Goal: Task Accomplishment & Management: Manage account settings

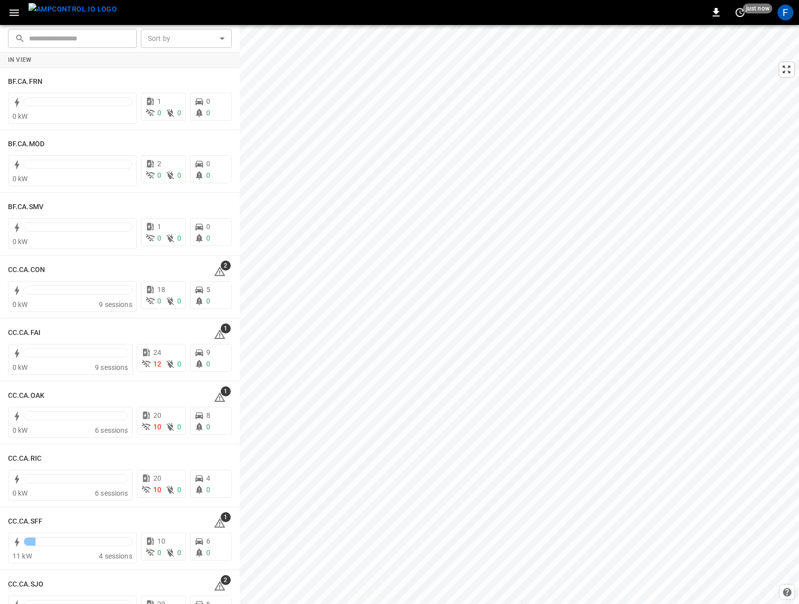
click at [24, 14] on button "menu" at bounding box center [72, 12] width 96 height 25
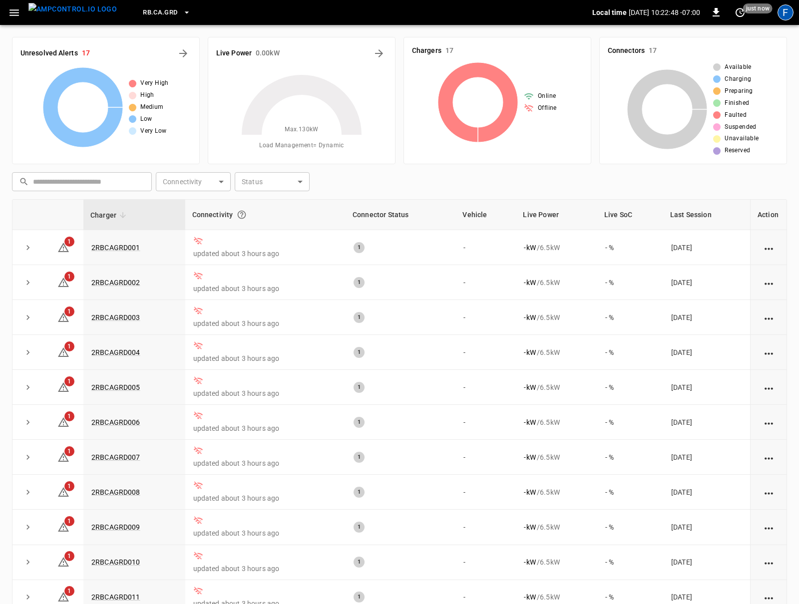
click at [785, 13] on div "F" at bounding box center [786, 12] width 16 height 16
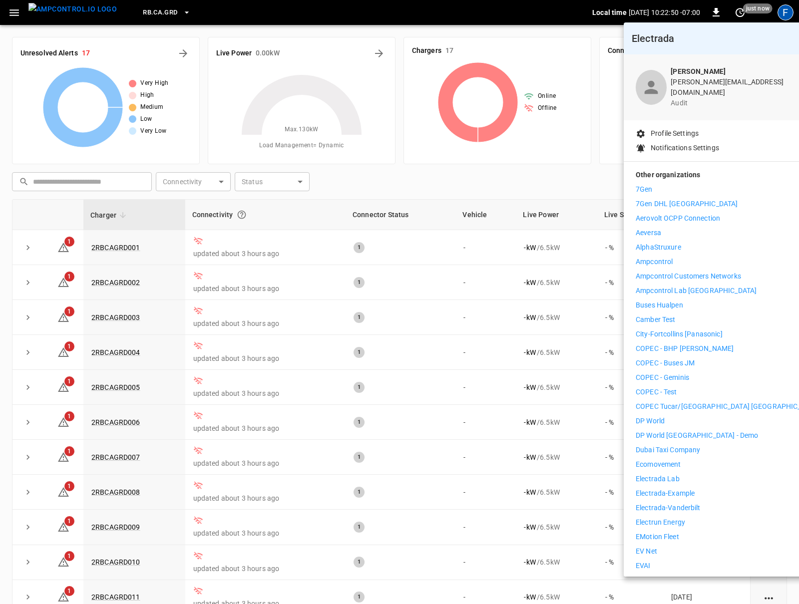
click at [654, 257] on p "Ampcontrol" at bounding box center [654, 262] width 37 height 10
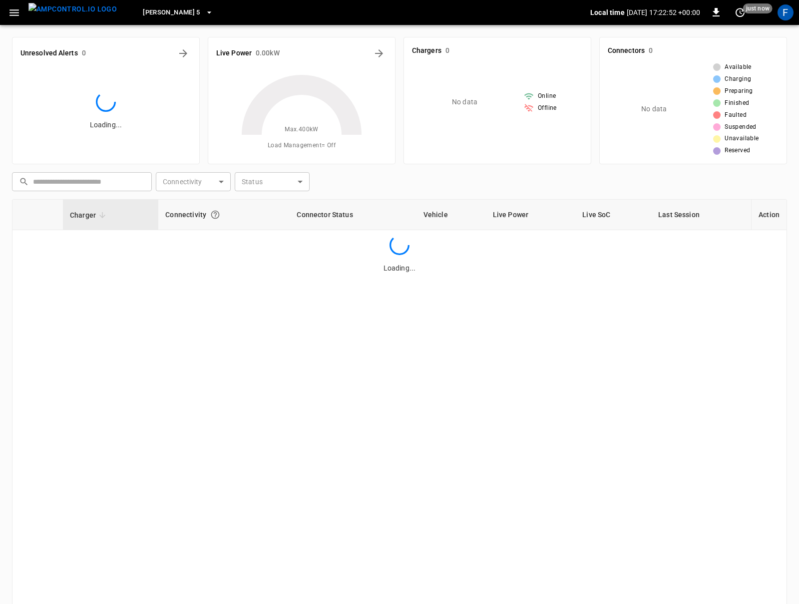
click at [790, 14] on div "F" at bounding box center [786, 12] width 16 height 16
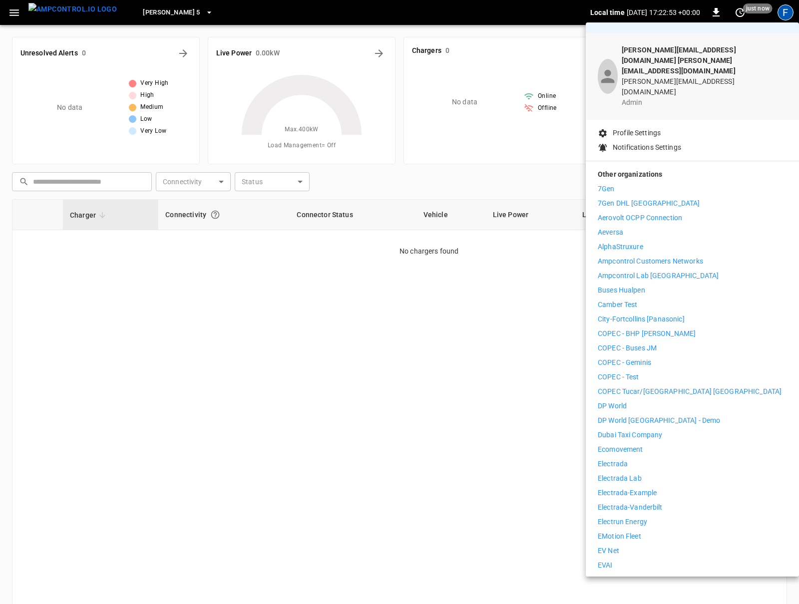
scroll to position [34, 0]
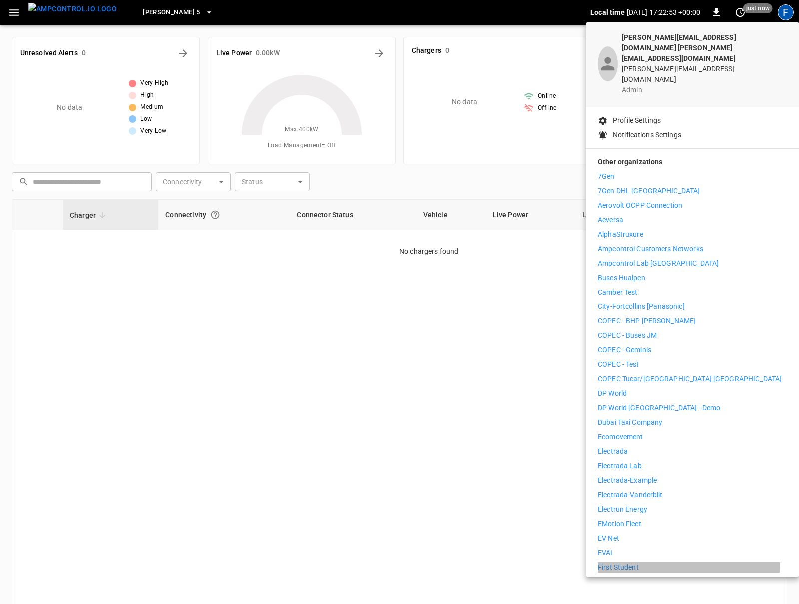
click at [615, 562] on p "First Student" at bounding box center [618, 567] width 41 height 10
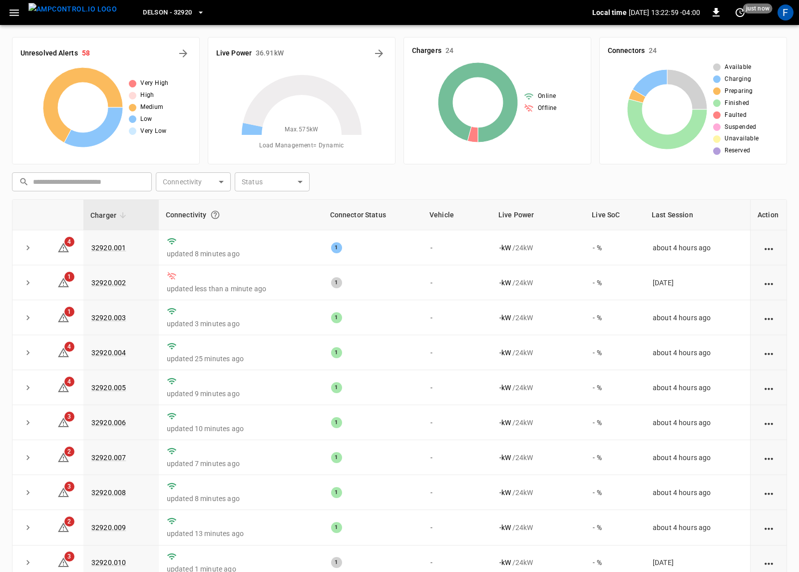
click at [20, 14] on icon "button" at bounding box center [14, 12] width 12 height 12
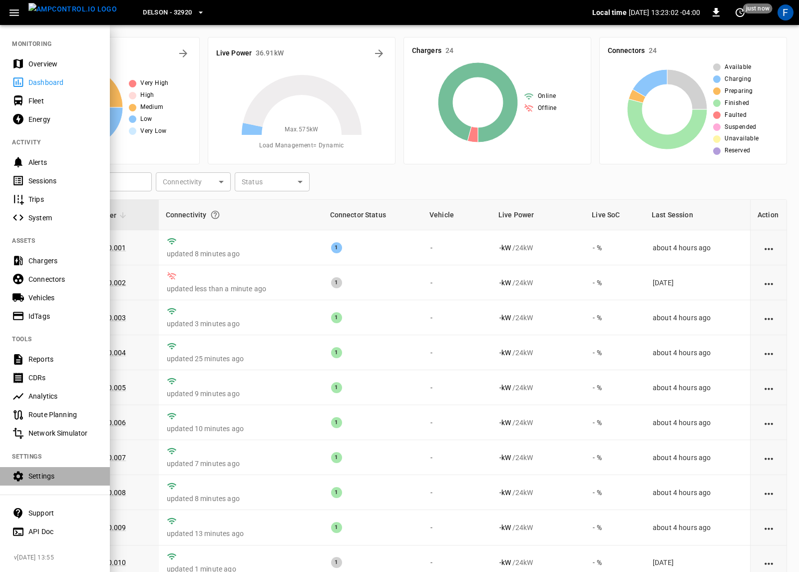
click at [49, 471] on div "Settings" at bounding box center [62, 476] width 69 height 10
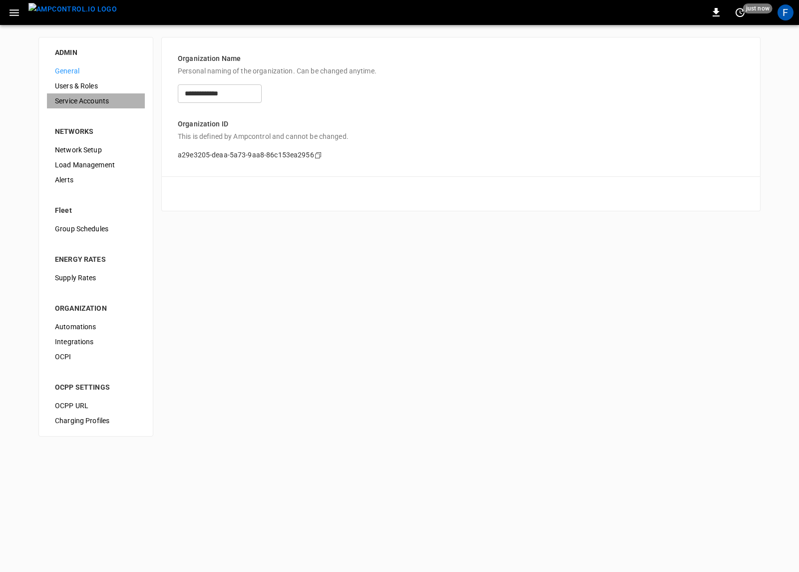
click at [99, 99] on span "Service Accounts" at bounding box center [96, 101] width 82 height 10
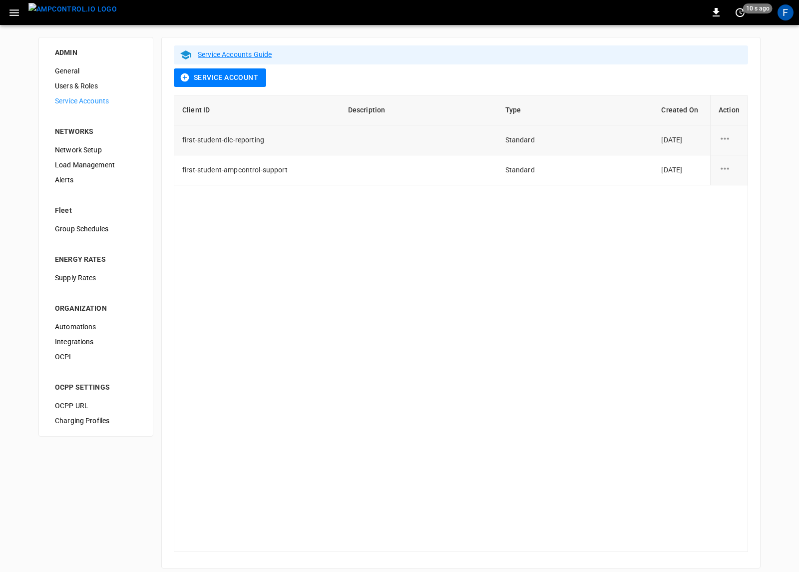
click at [228, 138] on span "first-student-dlc-reporting" at bounding box center [223, 140] width 82 height 8
click at [239, 170] on span "first-student-ampcontrol-support" at bounding box center [234, 170] width 105 height 8
click at [249, 235] on div "Client ID Description Type Created On Action first-student-dlc-reporting Standa…" at bounding box center [461, 323] width 574 height 457
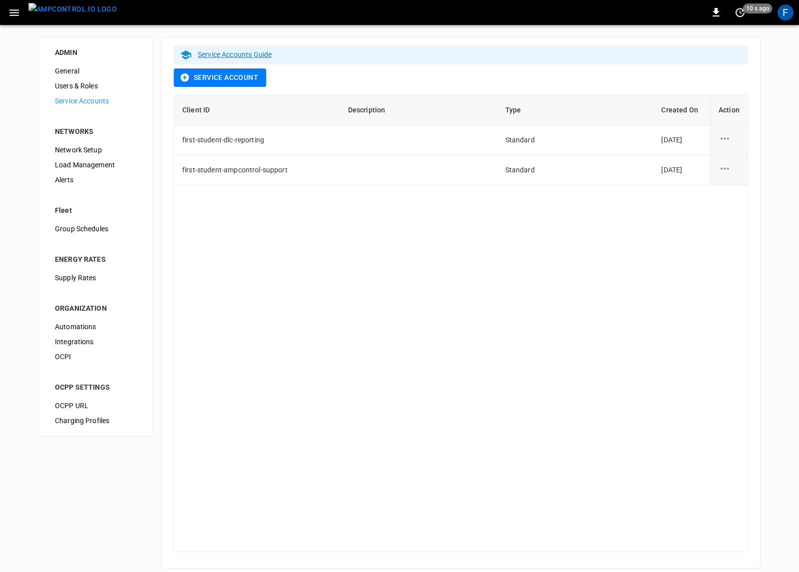
click at [82, 83] on span "Users & Roles" at bounding box center [96, 86] width 82 height 10
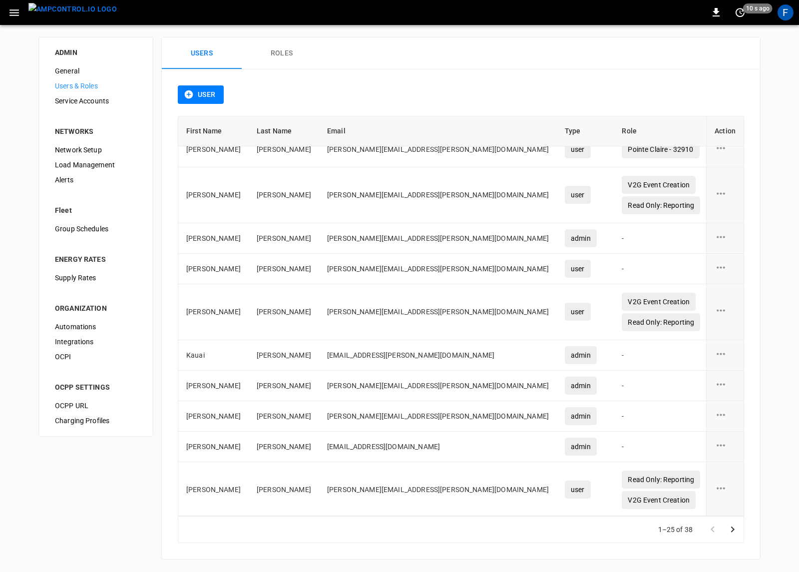
scroll to position [539, 0]
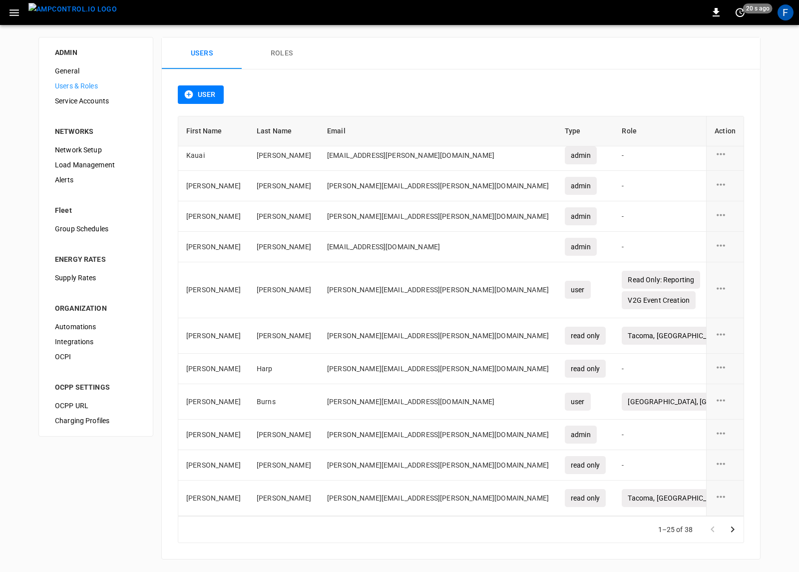
click at [736, 528] on icon "Go to next page" at bounding box center [733, 529] width 12 height 12
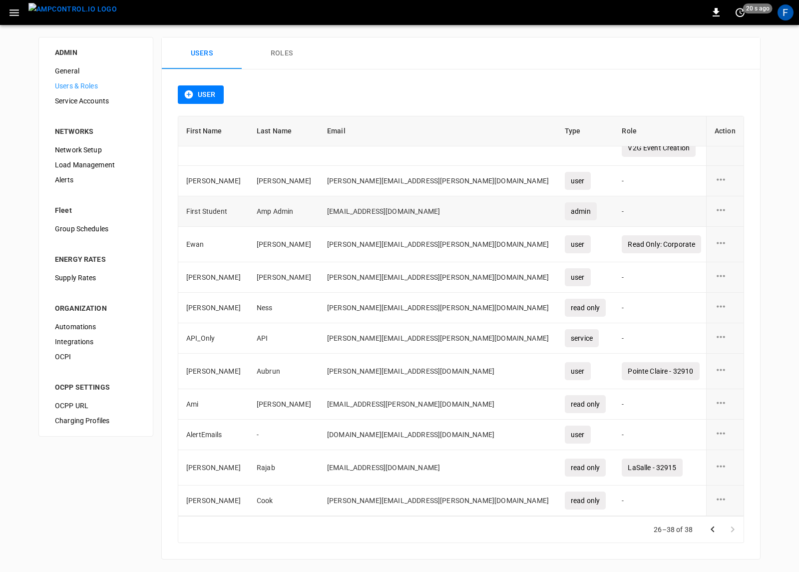
scroll to position [70, 0]
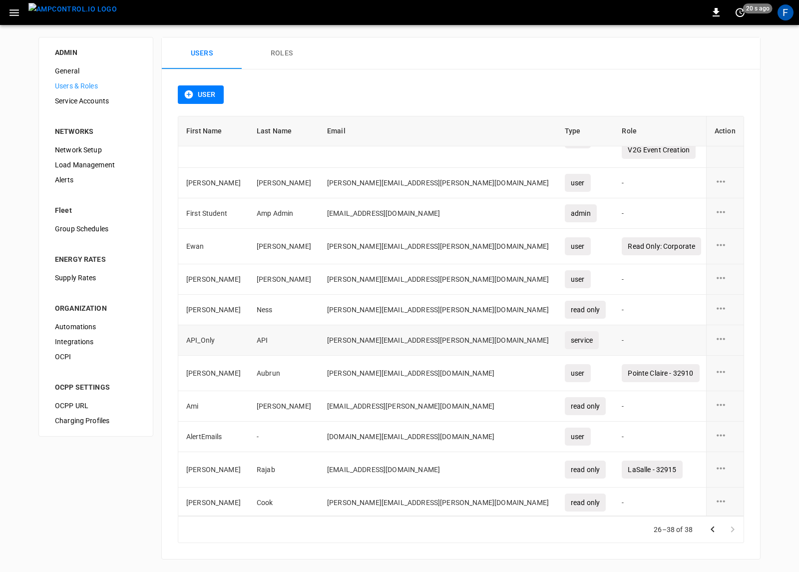
click at [336, 340] on td "[PERSON_NAME][EMAIL_ADDRESS][PERSON_NAME][DOMAIN_NAME]" at bounding box center [438, 340] width 238 height 30
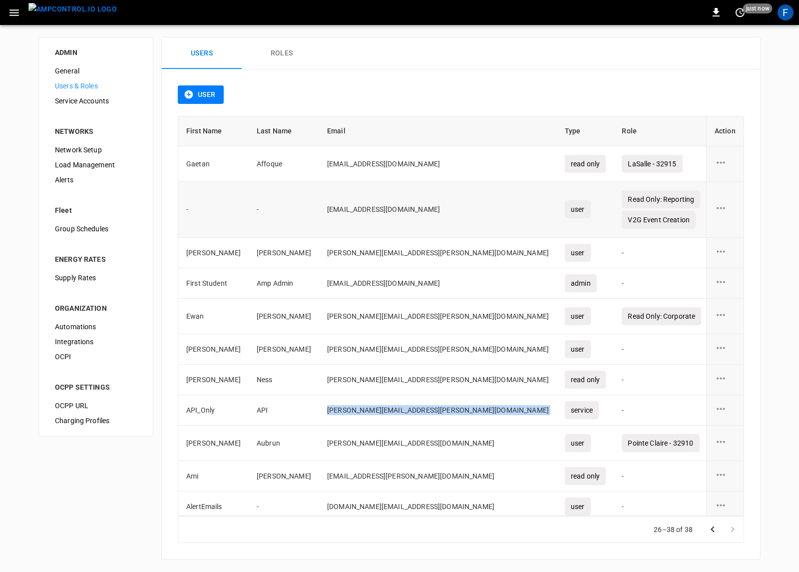
scroll to position [72, 0]
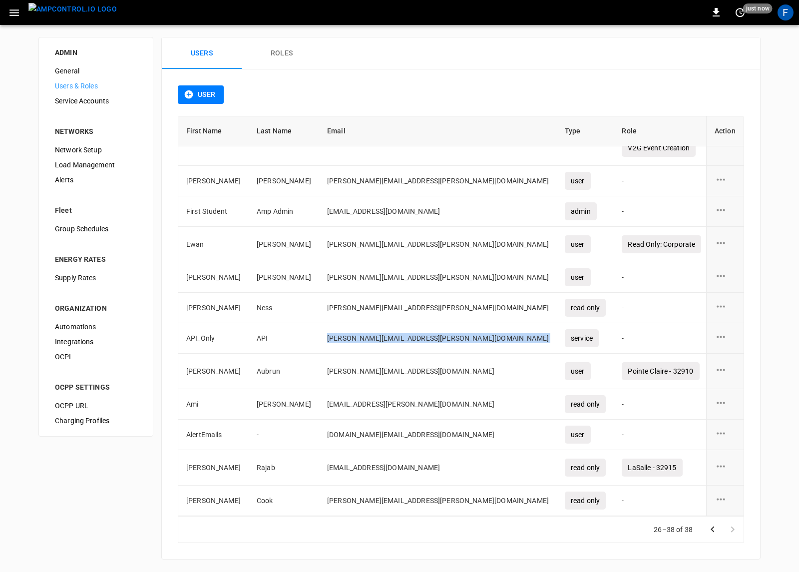
click at [712, 532] on icon "Go to previous page" at bounding box center [713, 529] width 12 height 12
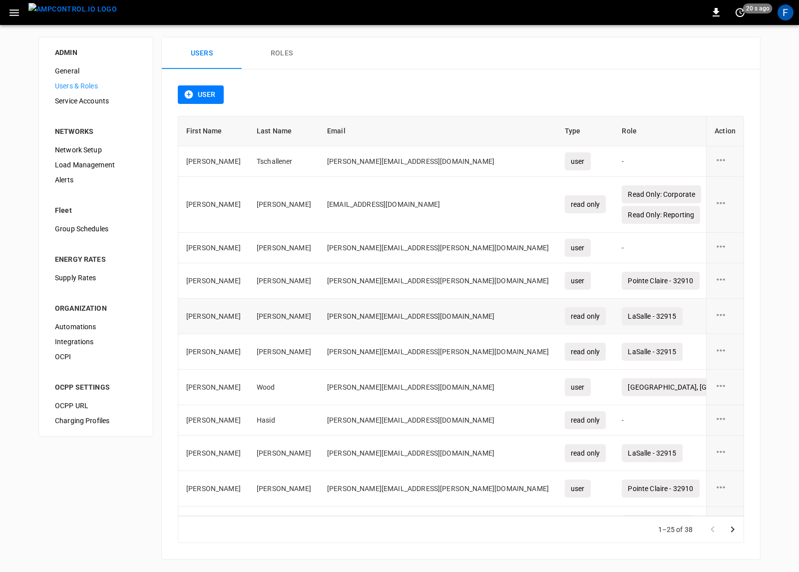
scroll to position [539, 0]
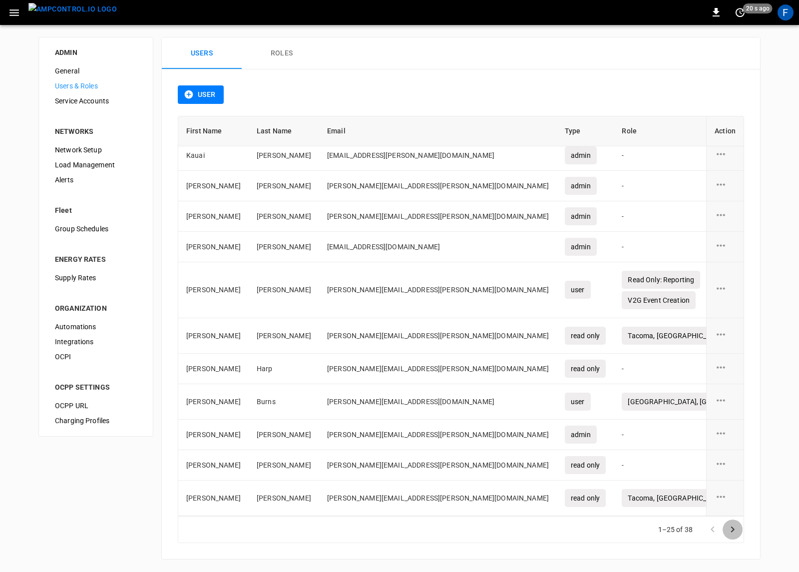
click at [734, 526] on icon "Go to next page" at bounding box center [733, 529] width 12 height 12
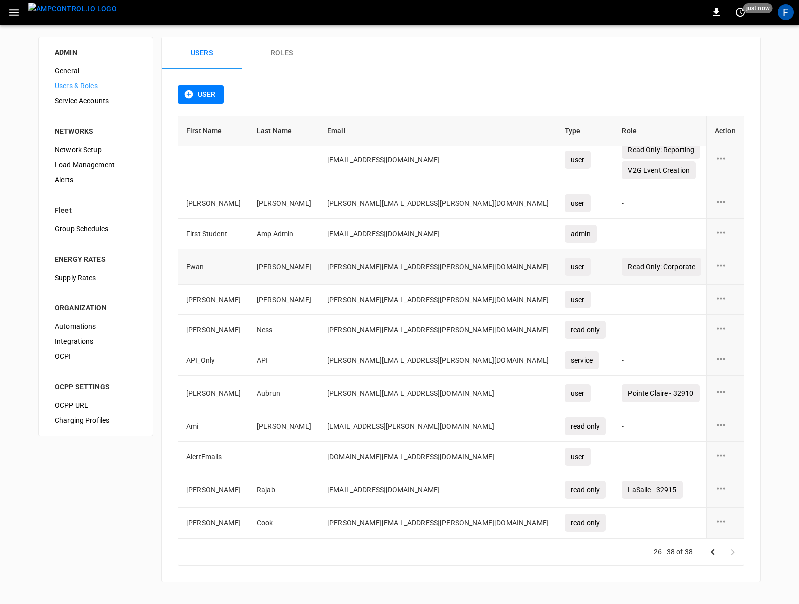
scroll to position [0, 0]
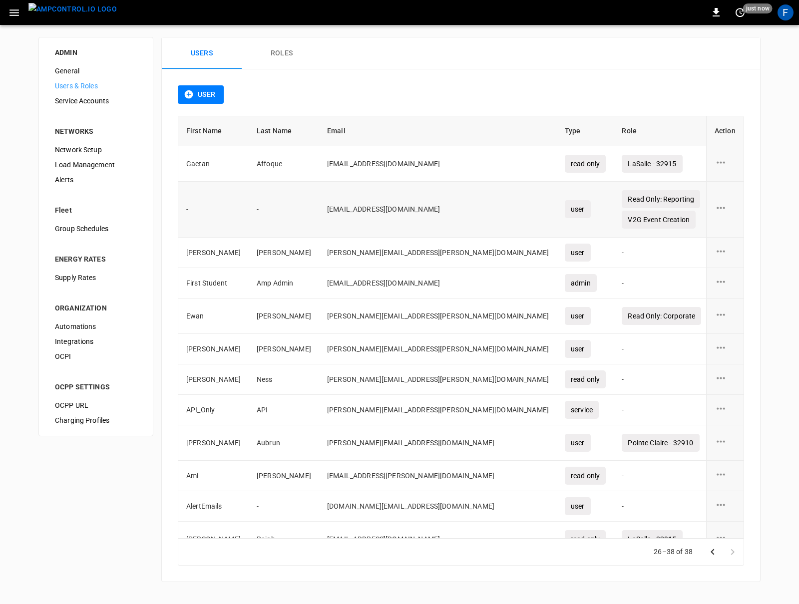
click at [720, 207] on icon "user action options" at bounding box center [721, 208] width 12 height 12
click at [729, 236] on li "Delete" at bounding box center [732, 230] width 35 height 16
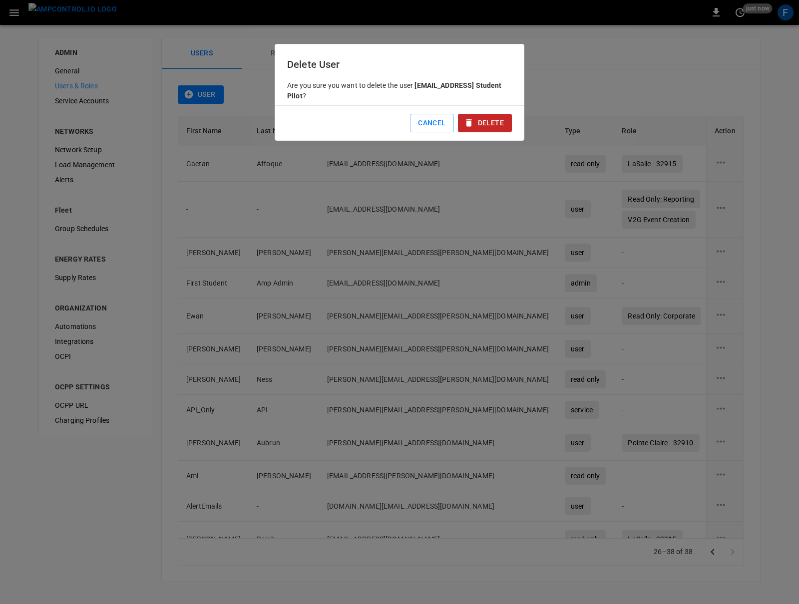
click at [473, 120] on icon "button" at bounding box center [469, 123] width 10 height 10
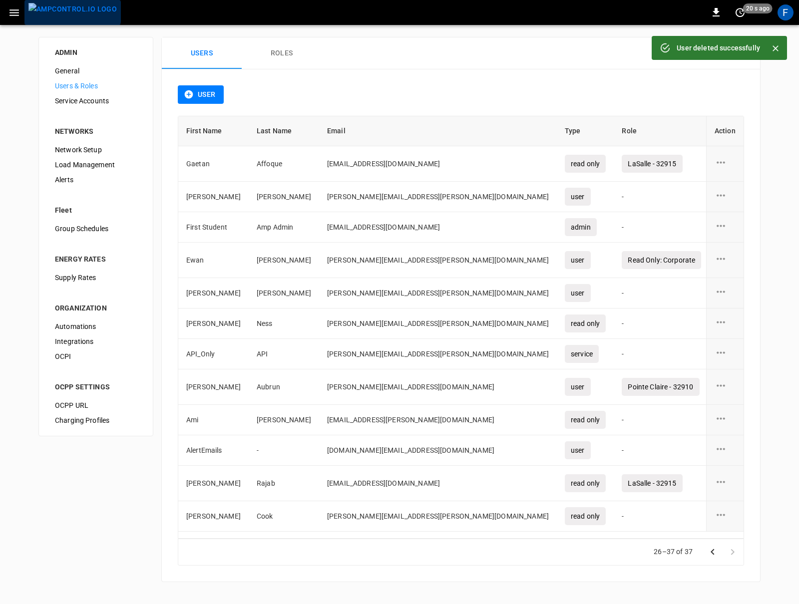
click at [72, 12] on img "menu" at bounding box center [72, 9] width 88 height 12
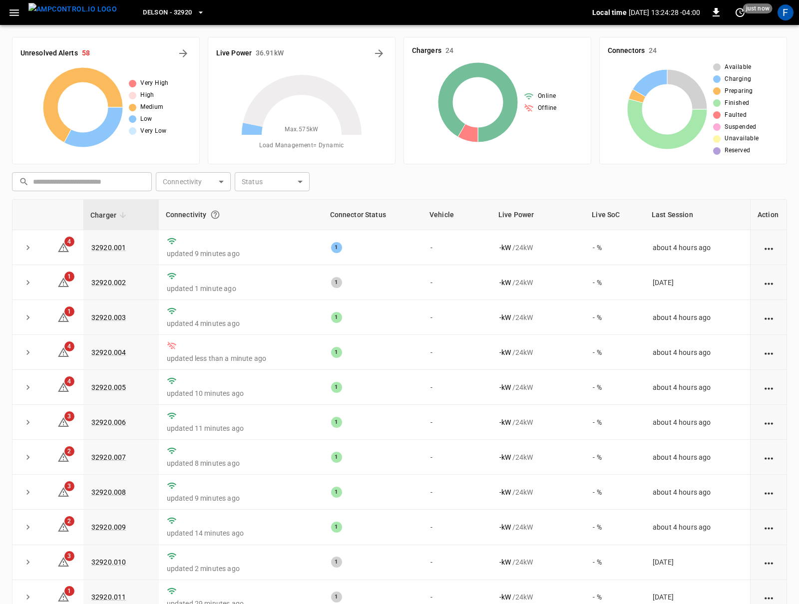
click at [15, 8] on icon "button" at bounding box center [14, 12] width 12 height 12
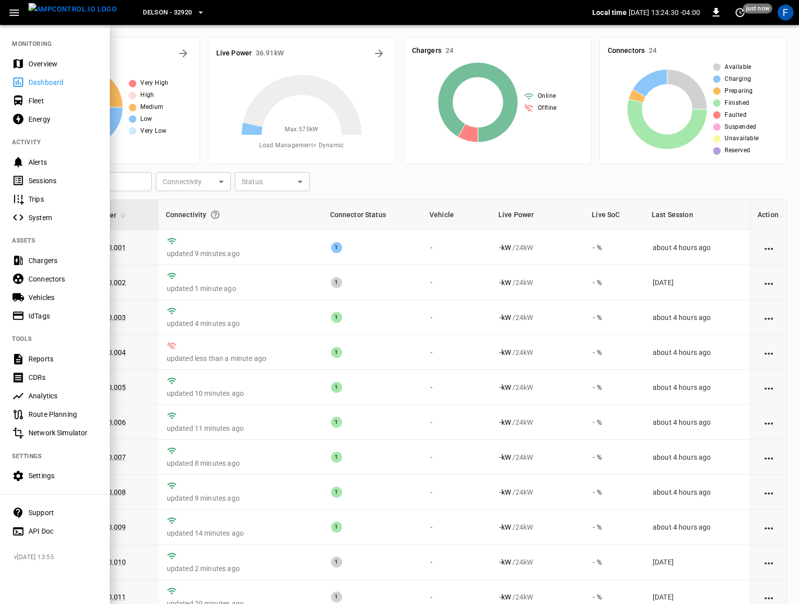
click at [59, 302] on div "Vehicles" at bounding box center [62, 298] width 69 height 10
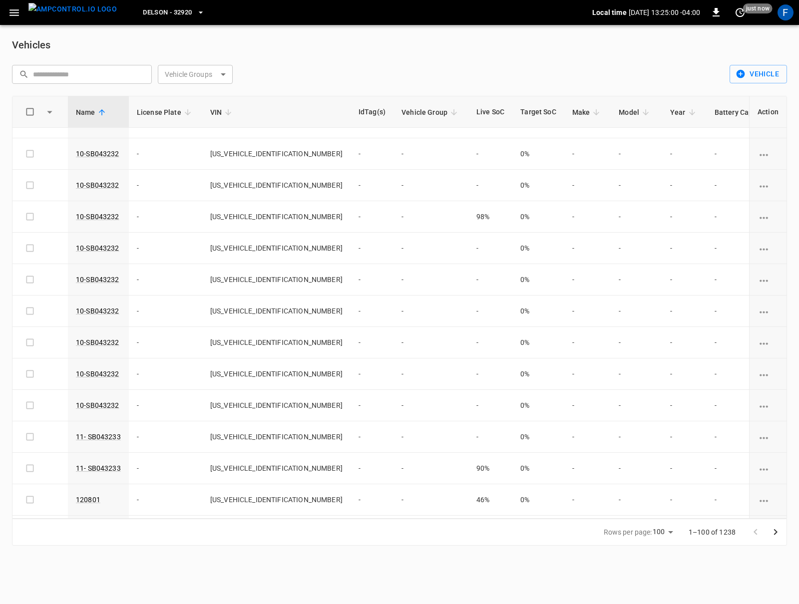
scroll to position [307, 0]
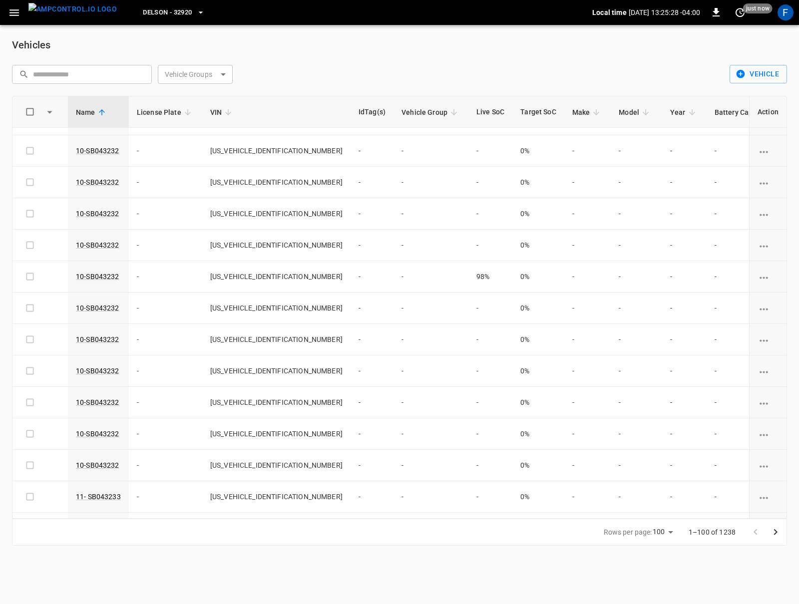
click at [15, 13] on icon "button" at bounding box center [14, 12] width 12 height 12
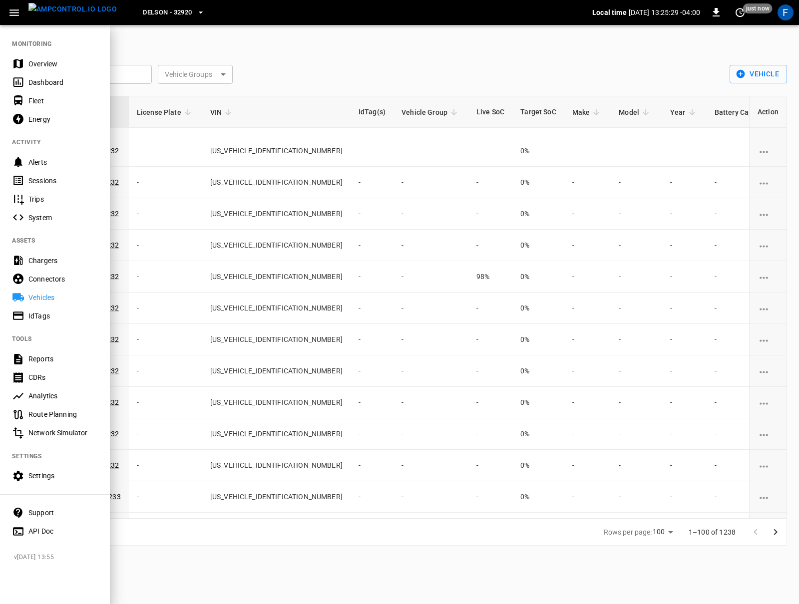
click at [46, 528] on div "API Doc" at bounding box center [62, 531] width 69 height 10
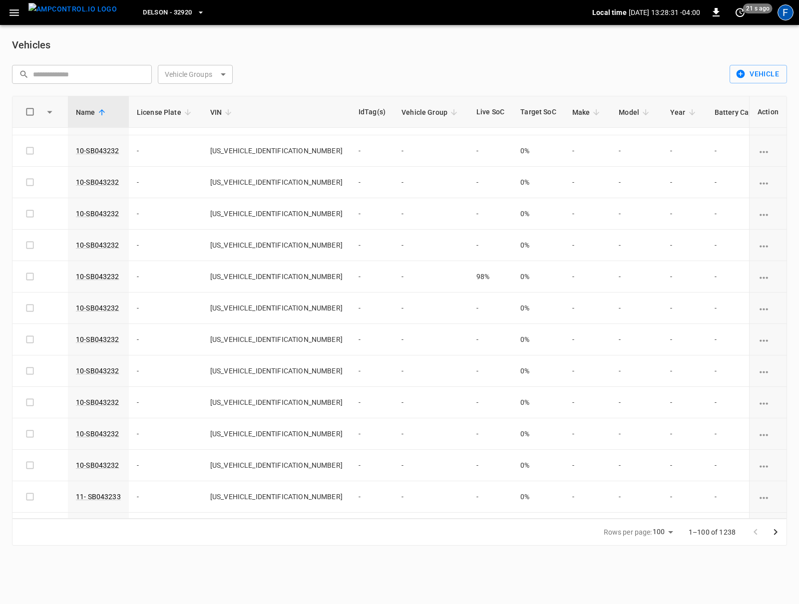
click at [788, 10] on div "F" at bounding box center [786, 12] width 16 height 16
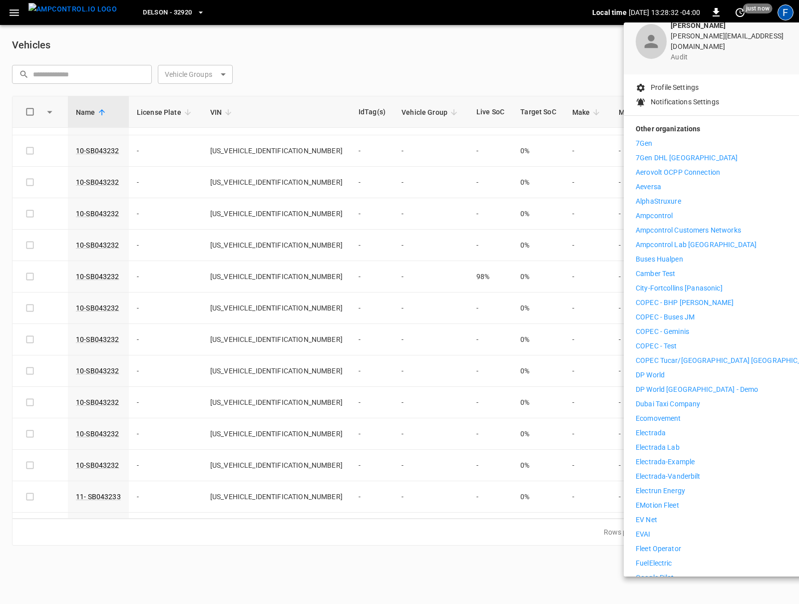
scroll to position [61, 0]
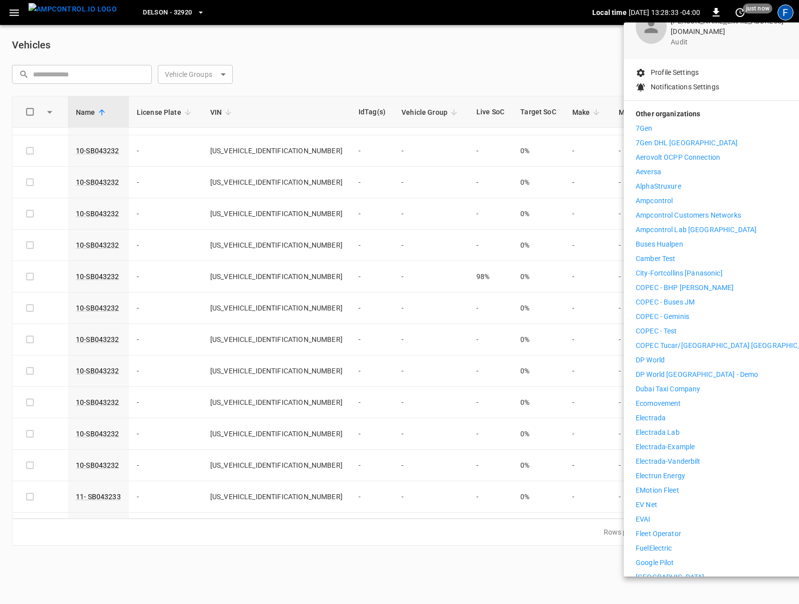
click at [647, 504] on div "7Gen 7Gen DHL Calgary Aerovolt OCPP Connection Aeversa AlphaStruxure Ampcontrol…" at bounding box center [728, 519] width 184 height 793
click at [640, 514] on p "EVAI" at bounding box center [643, 519] width 15 height 10
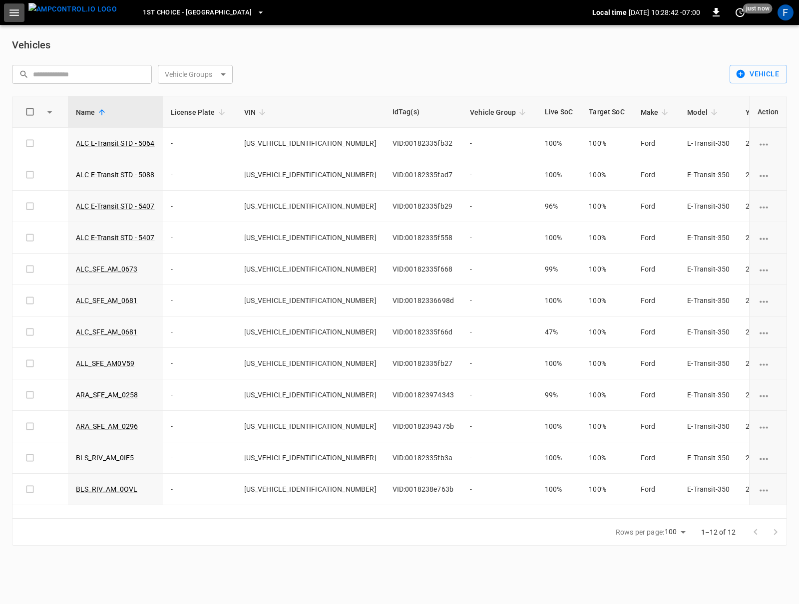
click at [13, 13] on icon "button" at bounding box center [14, 12] width 12 height 12
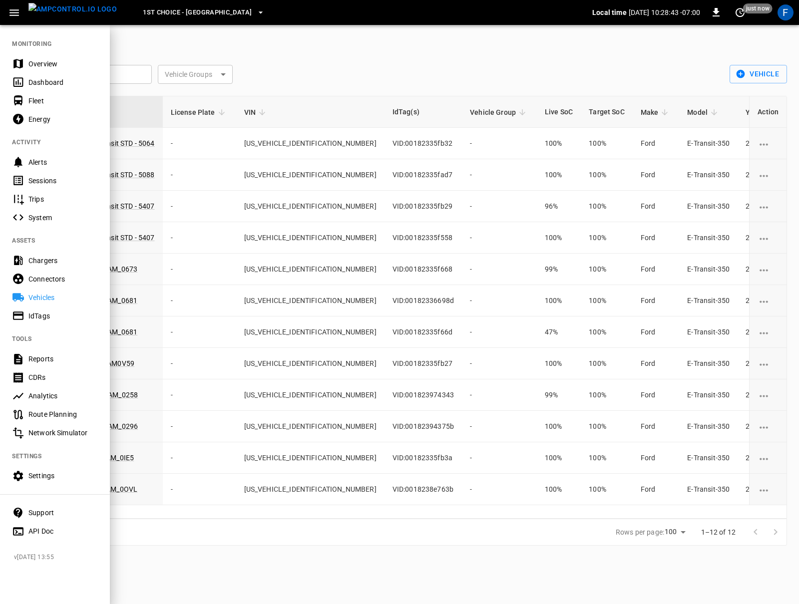
click at [218, 82] on div at bounding box center [399, 302] width 799 height 604
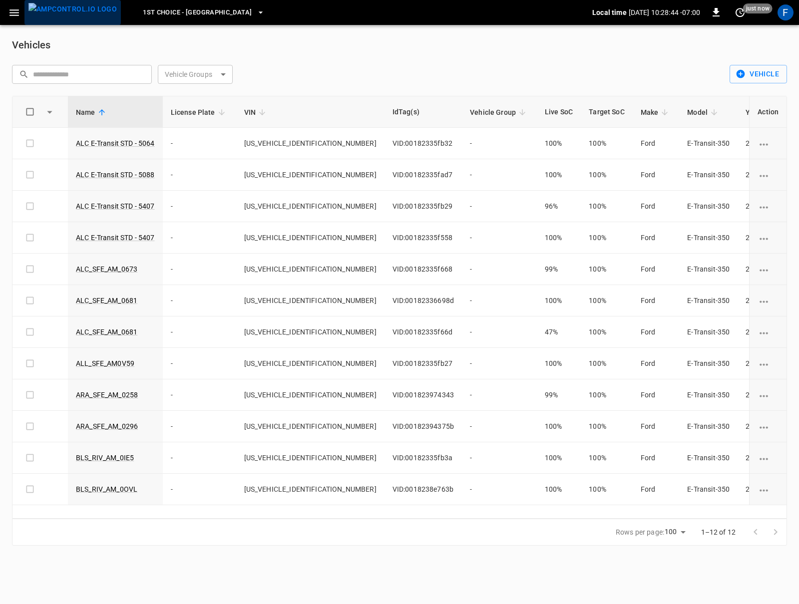
click at [79, 15] on img "menu" at bounding box center [72, 9] width 88 height 12
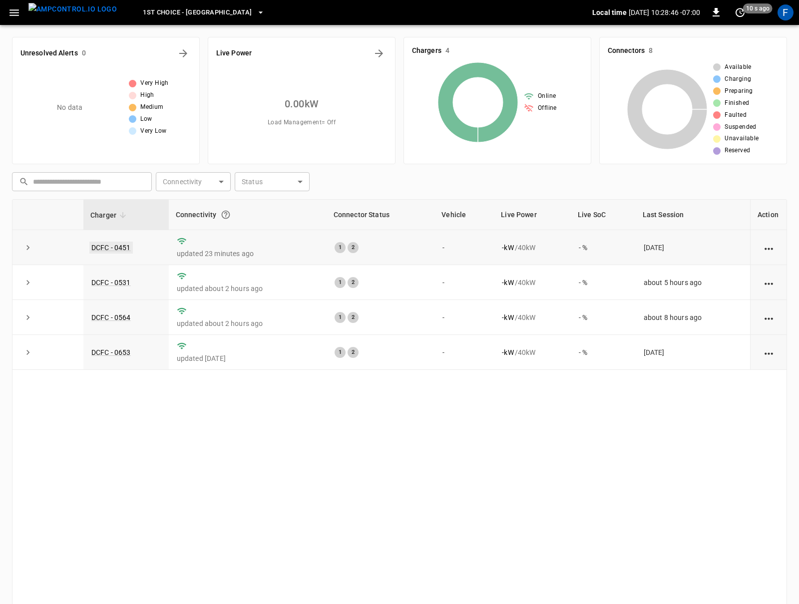
click at [108, 250] on link "DCFC - 0451" at bounding box center [110, 248] width 43 height 12
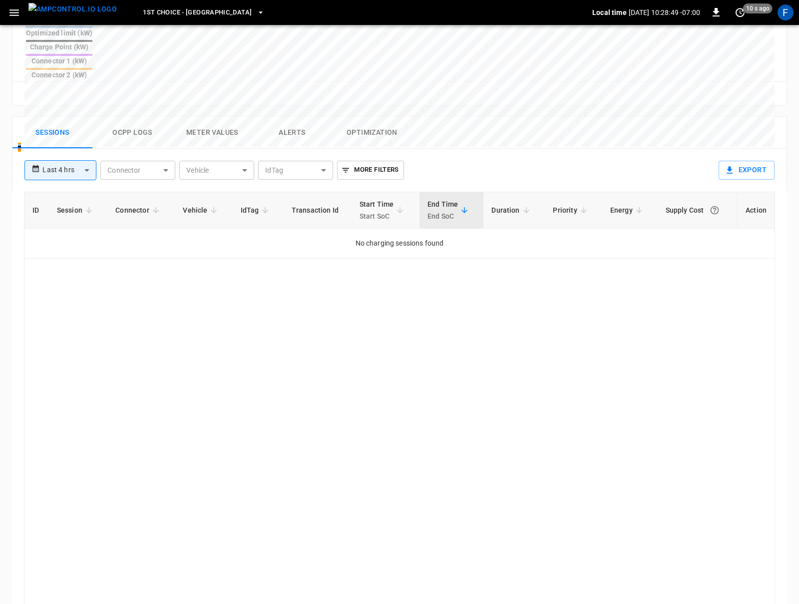
scroll to position [381, 0]
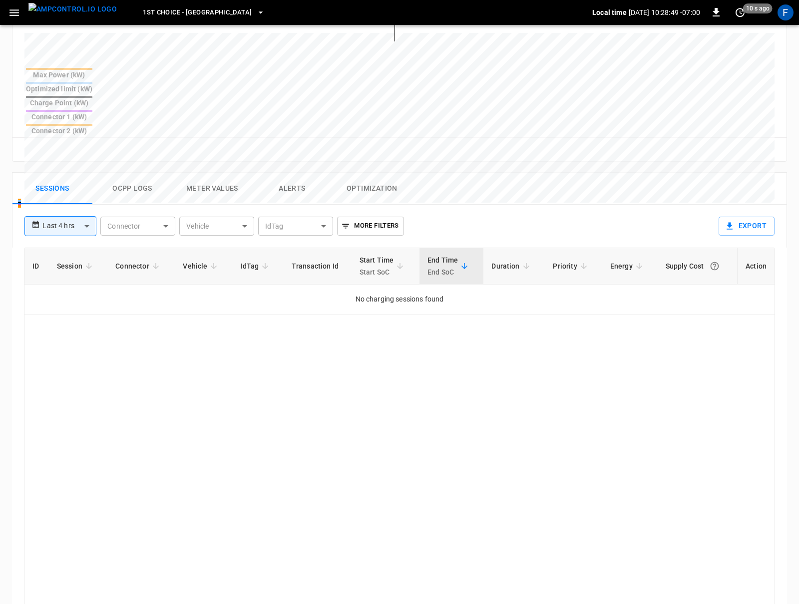
click at [133, 173] on button "Ocpp logs" at bounding box center [132, 189] width 80 height 32
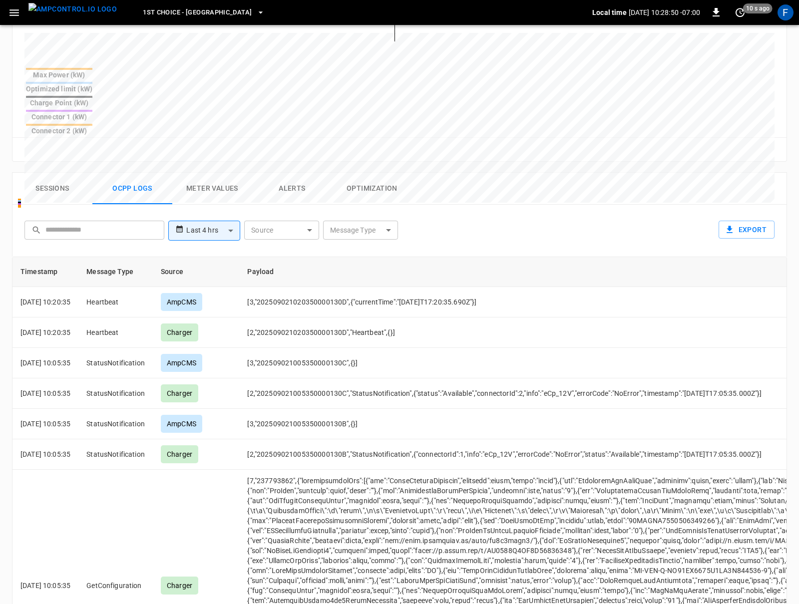
click at [60, 173] on button "Sessions" at bounding box center [52, 189] width 80 height 32
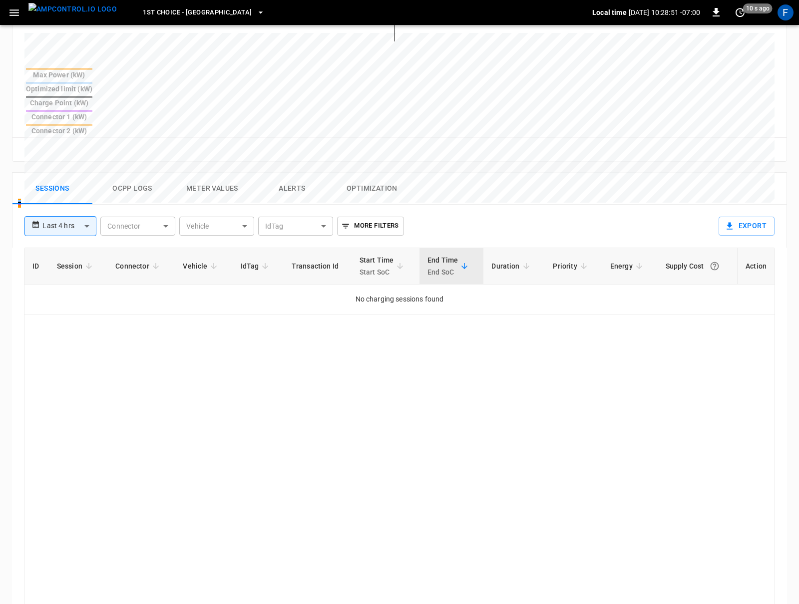
click at [59, 205] on div "**********" at bounding box center [365, 222] width 698 height 35
click at [65, 179] on body "**********" at bounding box center [399, 164] width 799 height 1091
click at [68, 235] on li "Last 48 hrs" at bounding box center [60, 231] width 72 height 16
type input "**********"
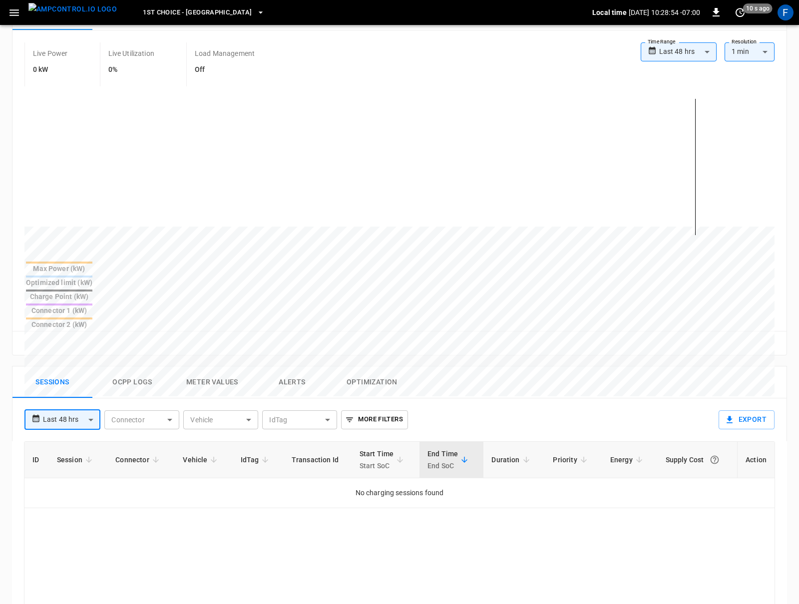
scroll to position [348, 0]
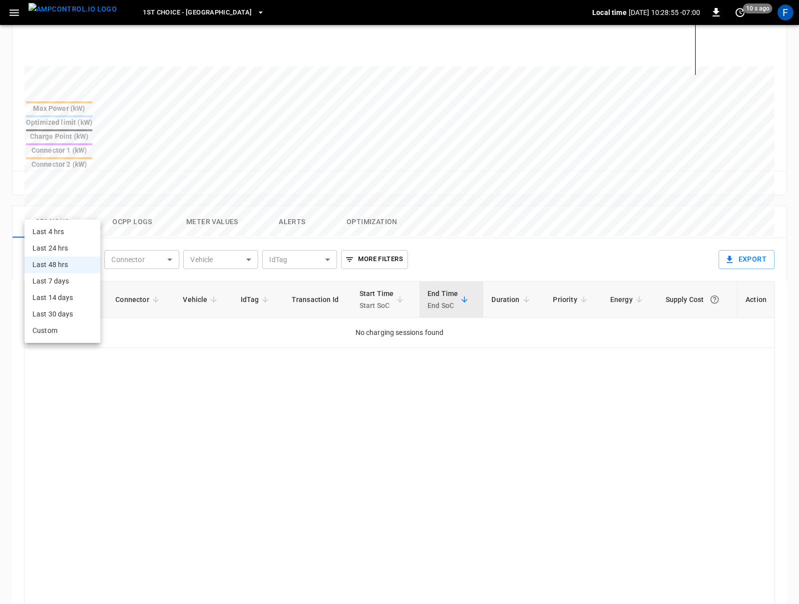
click at [70, 208] on body "**********" at bounding box center [399, 197] width 799 height 1091
click at [70, 291] on li "Last 14 days" at bounding box center [62, 298] width 76 height 16
type input "**********"
type input "***"
type input "**********"
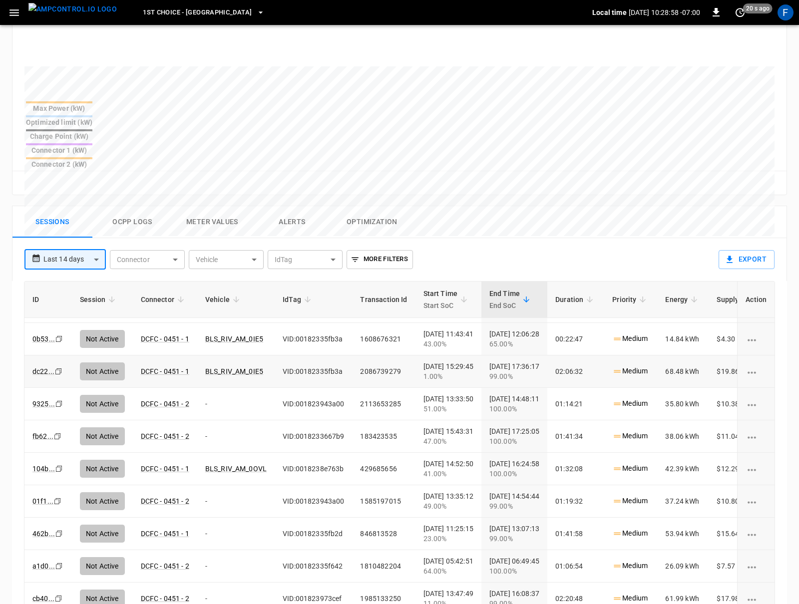
scroll to position [0, 0]
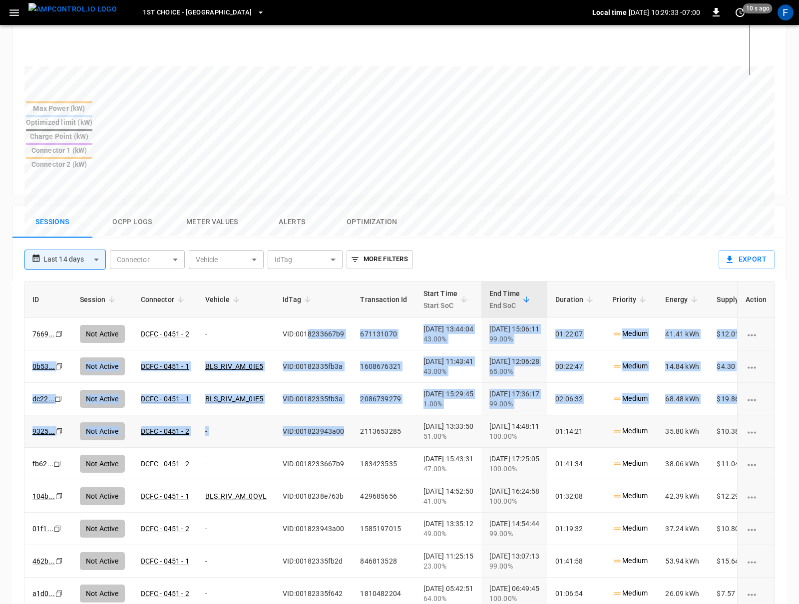
drag, startPoint x: 307, startPoint y: 281, endPoint x: 309, endPoint y: 393, distance: 112.4
click at [309, 416] on td "VID:001823943a00" at bounding box center [313, 432] width 77 height 32
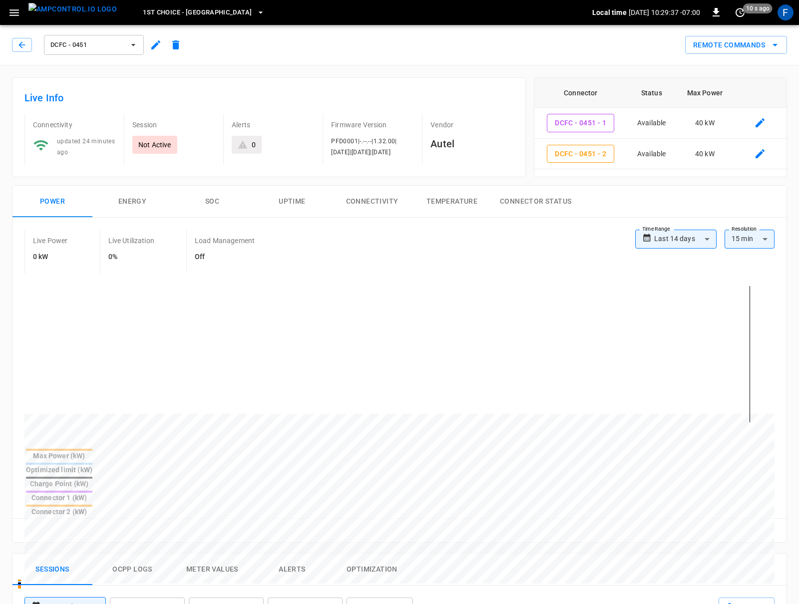
click at [452, 147] on h6 "Autel" at bounding box center [472, 144] width 83 height 16
click at [331, 153] on span "PFD0001|-.--.--|1.32.00|1.16.00|1.16.00|2.13.00" at bounding box center [364, 147] width 66 height 18
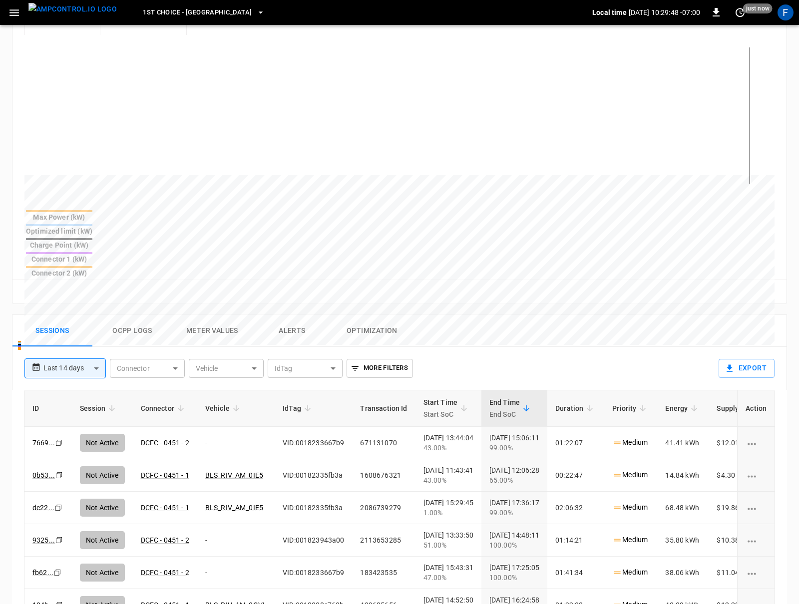
scroll to position [261, 0]
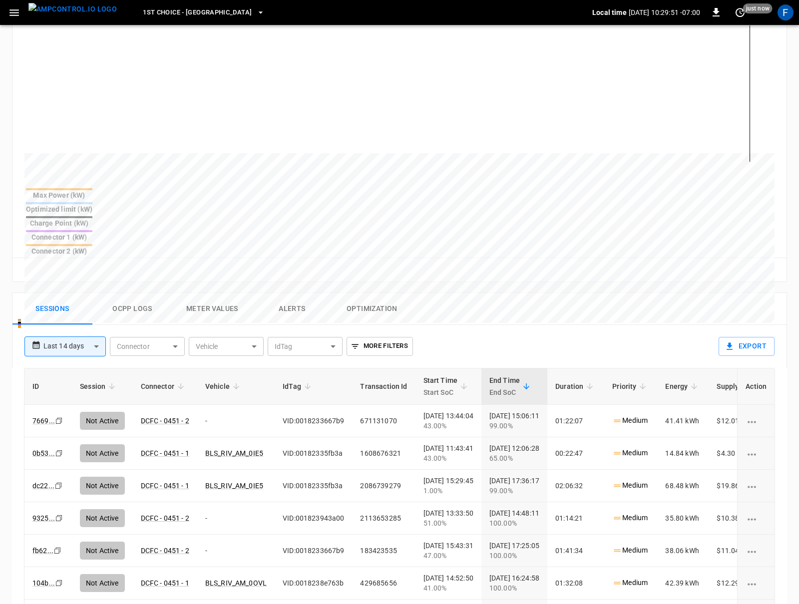
click at [126, 293] on button "Ocpp logs" at bounding box center [132, 309] width 80 height 32
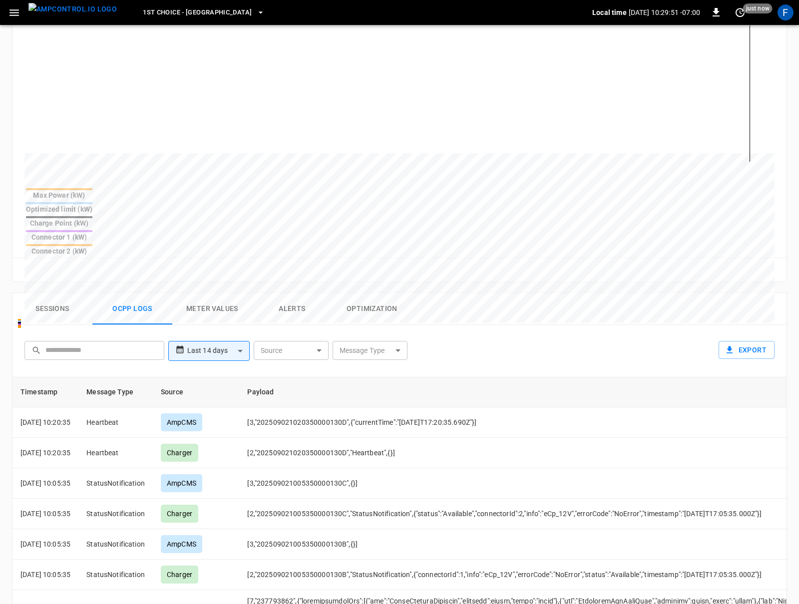
click at [381, 308] on body "**********" at bounding box center [399, 289] width 799 height 1100
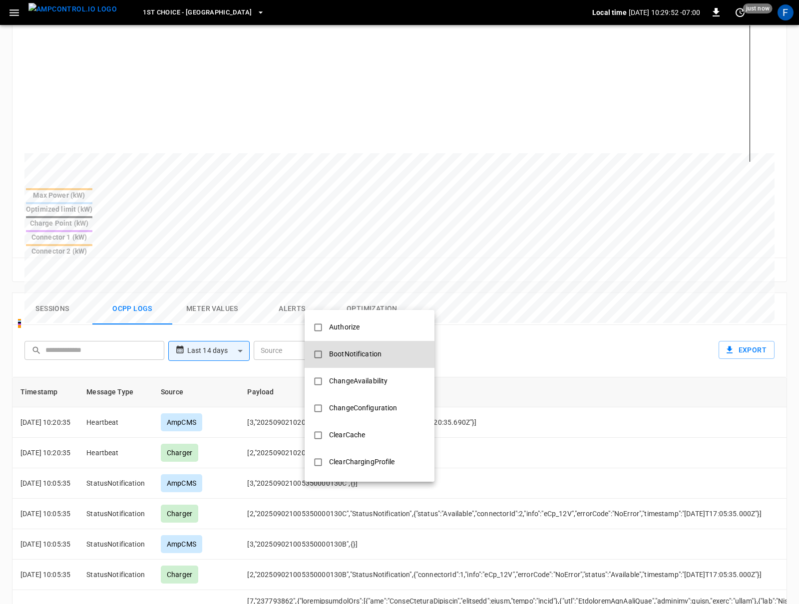
click at [363, 350] on div "BootNotification" at bounding box center [355, 354] width 64 height 18
type input "**********"
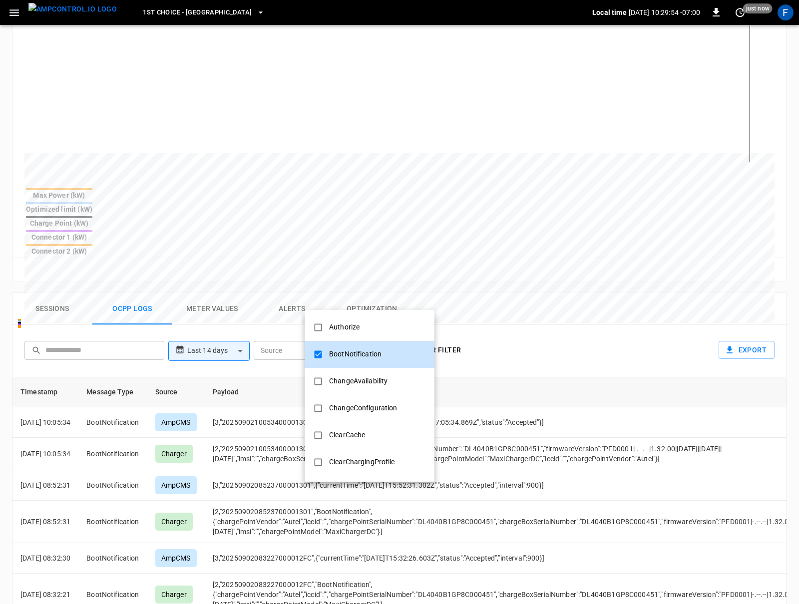
click at [570, 390] on div at bounding box center [399, 302] width 799 height 604
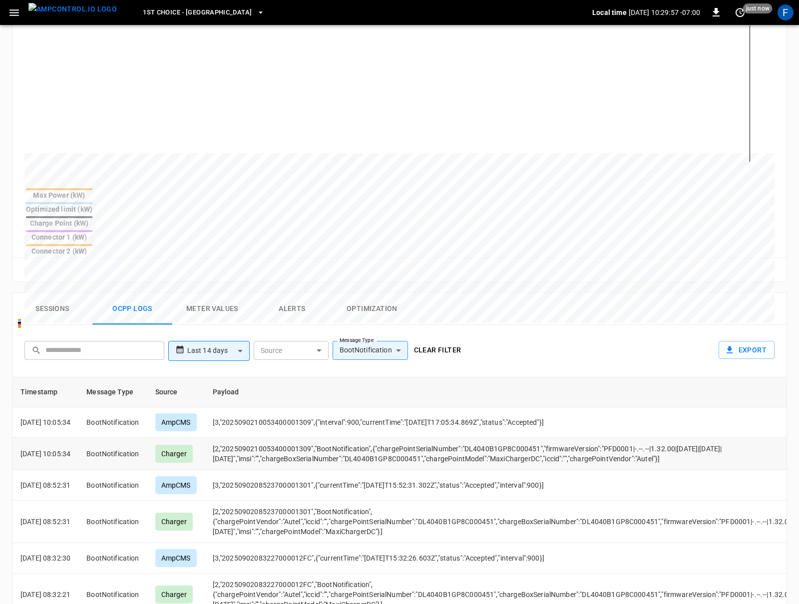
click at [597, 438] on td "[2,"2025090210053400001309","BootNotification",{"chargePointSerialNumber":"DL40…" at bounding box center [557, 454] width 704 height 32
click at [607, 438] on td "[2,"2025090210053400001309","BootNotification",{"chargePointSerialNumber":"DL40…" at bounding box center [557, 454] width 704 height 32
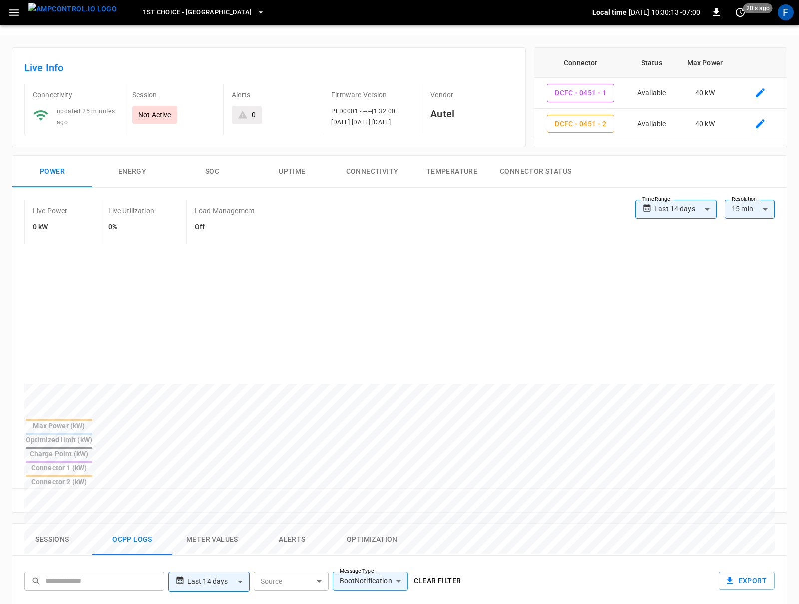
scroll to position [0, 0]
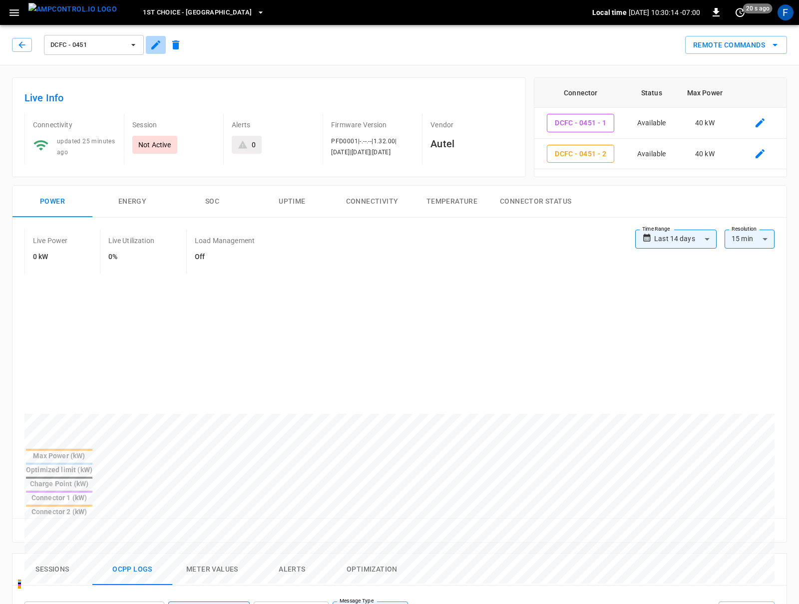
click at [154, 43] on icon "button" at bounding box center [156, 45] width 12 height 12
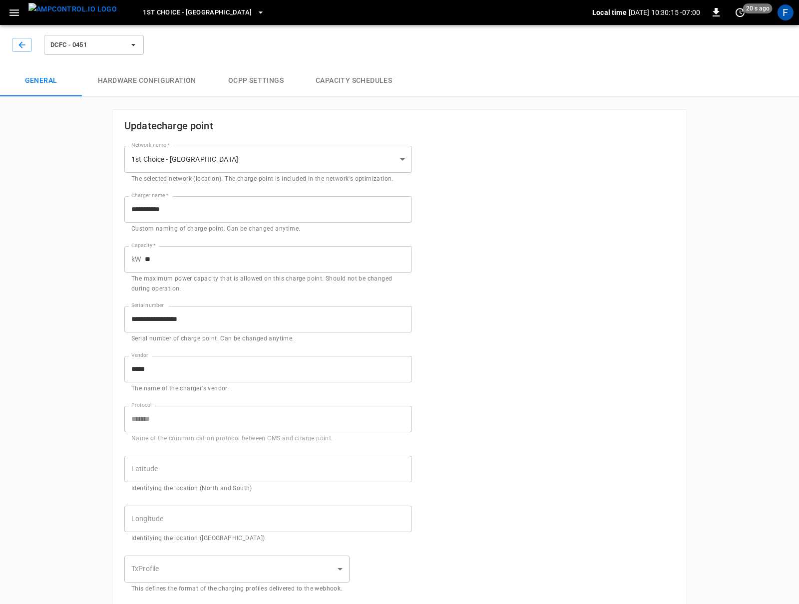
type input "**********"
click at [173, 82] on button "Hardware configuration" at bounding box center [147, 81] width 130 height 32
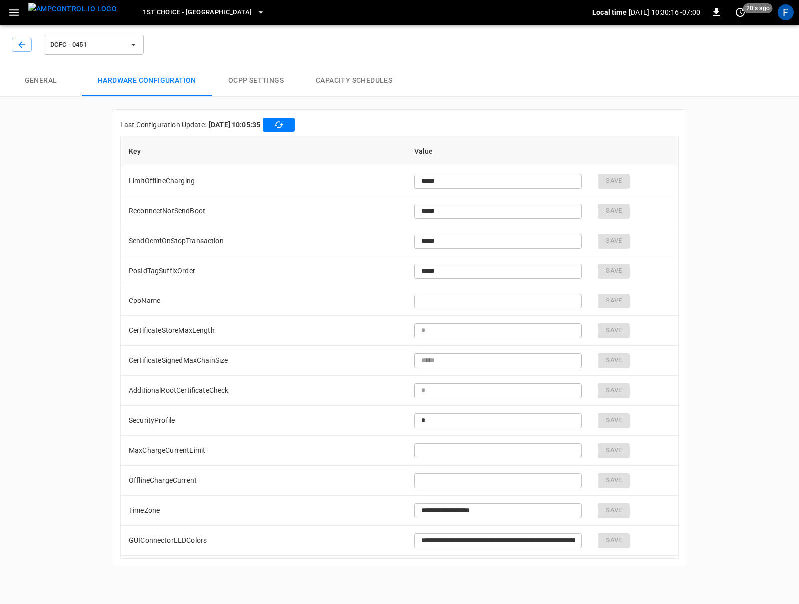
click at [288, 126] on button "button" at bounding box center [279, 125] width 32 height 14
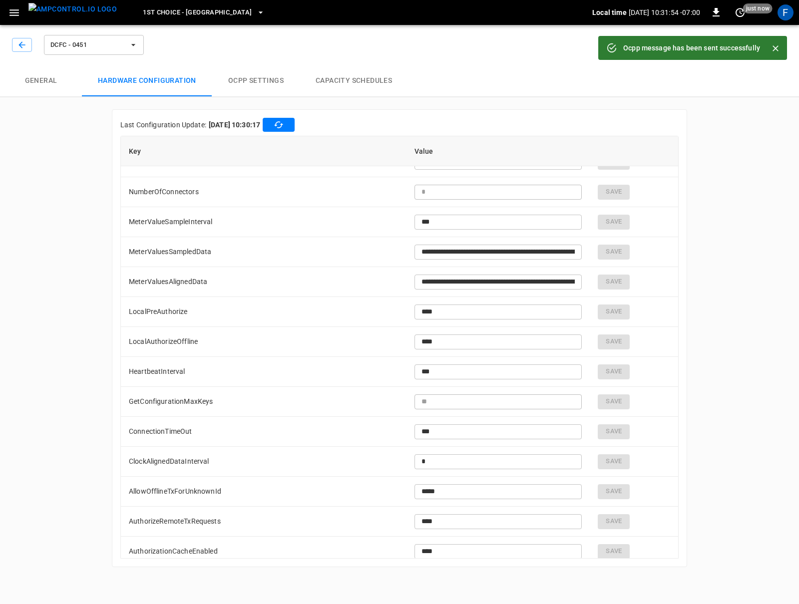
scroll to position [1915, 0]
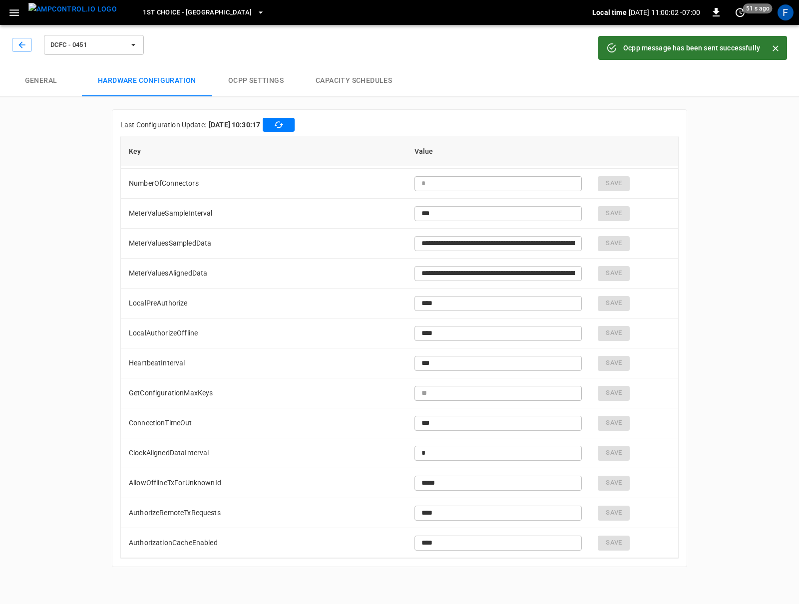
type input "**********"
